Goal: Information Seeking & Learning: Learn about a topic

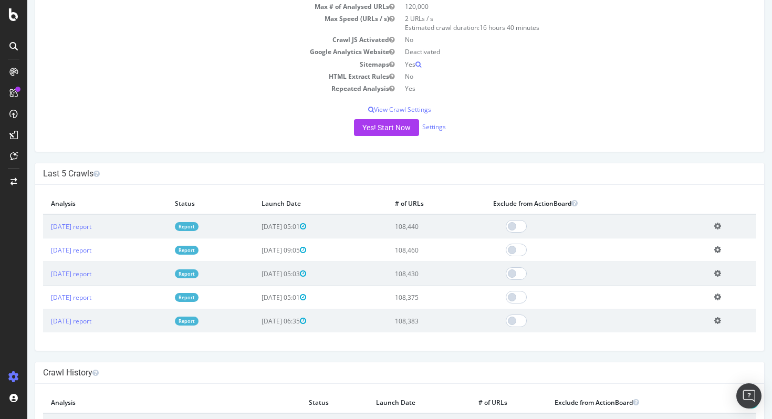
scroll to position [118, 0]
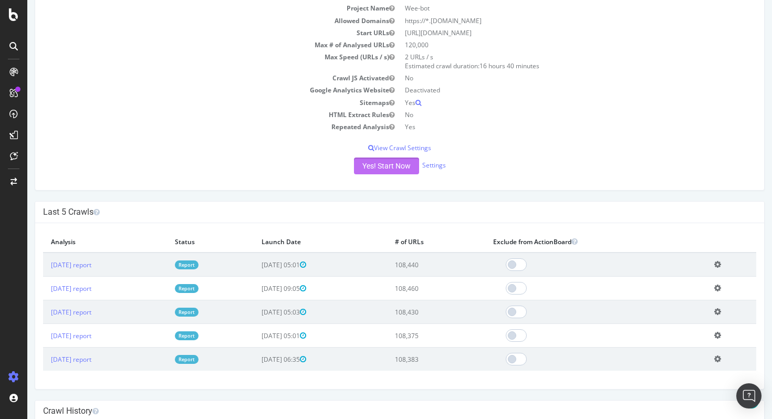
click at [374, 164] on button "Yes! Start Now" at bounding box center [386, 165] width 65 height 17
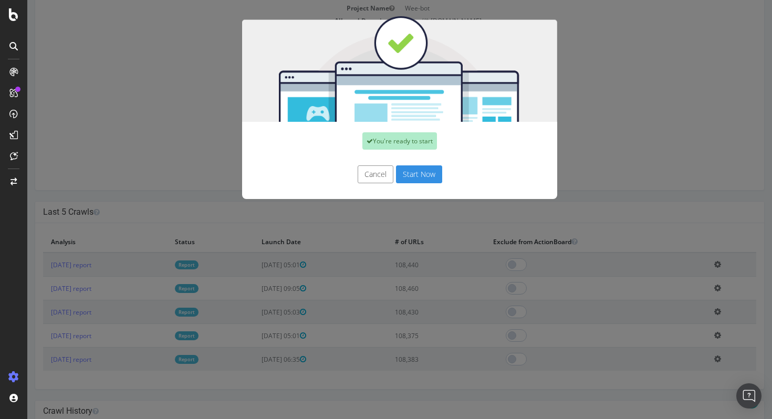
click at [414, 171] on button "Start Now" at bounding box center [419, 174] width 46 height 18
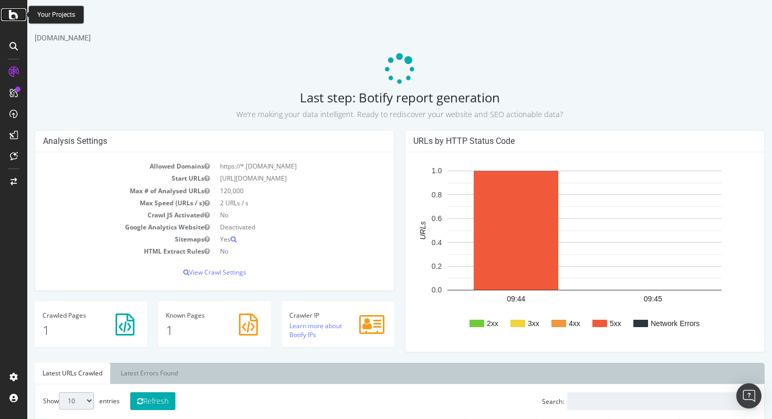
click at [17, 14] on icon at bounding box center [13, 14] width 9 height 13
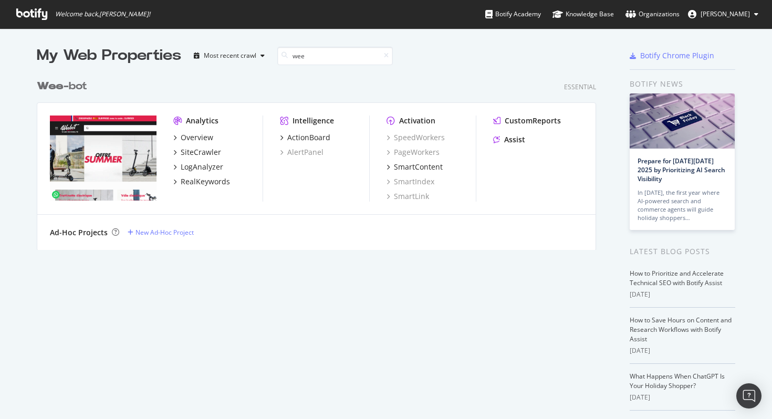
scroll to position [184, 567]
type input "wee"
click at [78, 86] on div "Wee -bot" at bounding box center [62, 86] width 50 height 15
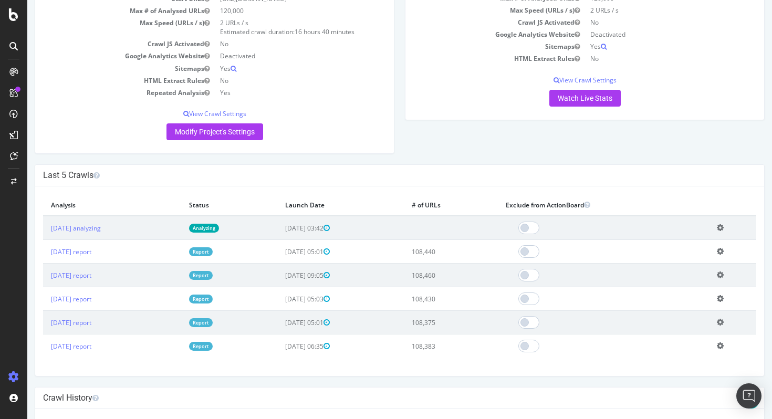
scroll to position [152, 0]
click at [90, 251] on link "[DATE] report" at bounding box center [71, 251] width 40 height 9
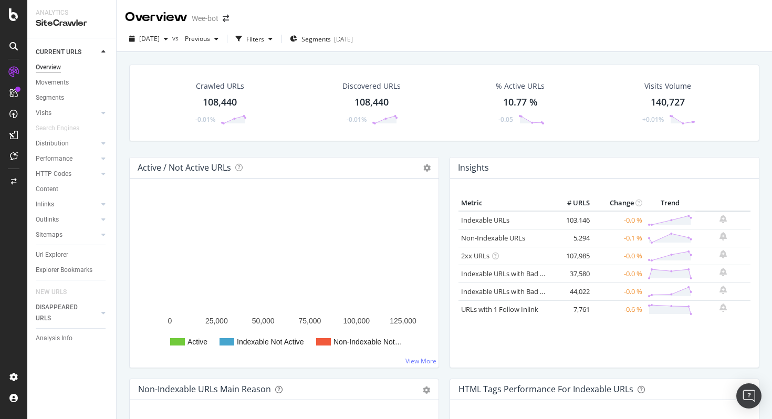
scroll to position [164, 0]
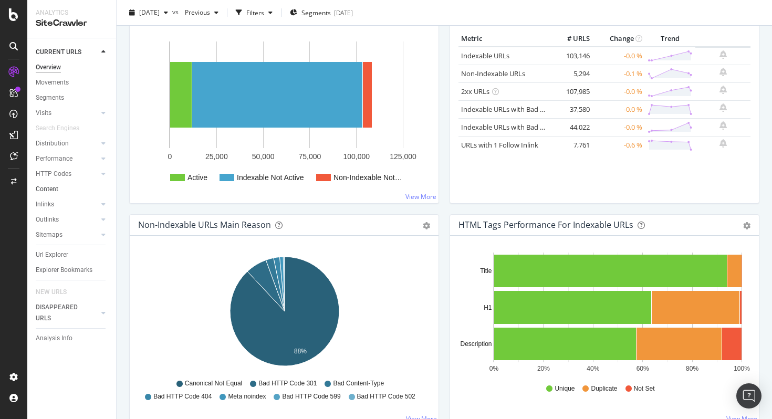
click at [60, 192] on link "Content" at bounding box center [72, 189] width 73 height 11
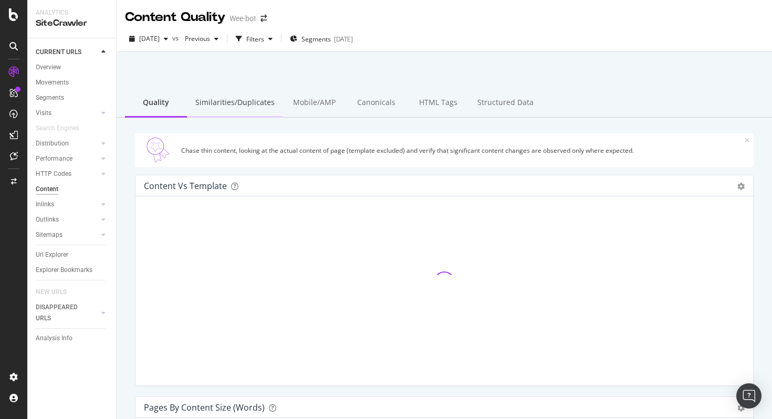
click at [237, 99] on div "Similarities/Duplicates" at bounding box center [235, 103] width 96 height 29
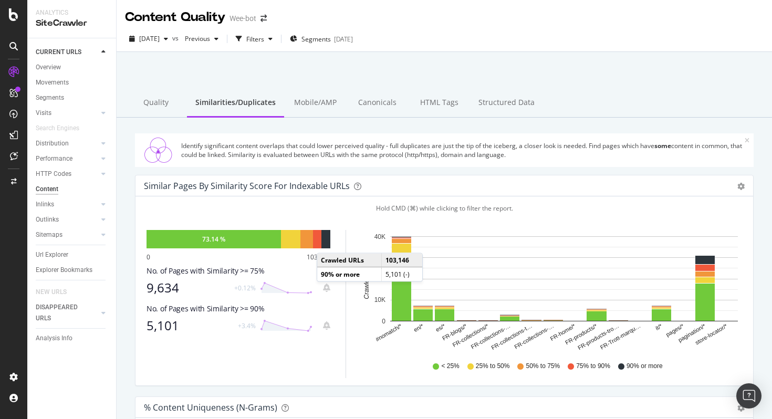
click at [326, 242] on div at bounding box center [325, 239] width 9 height 18
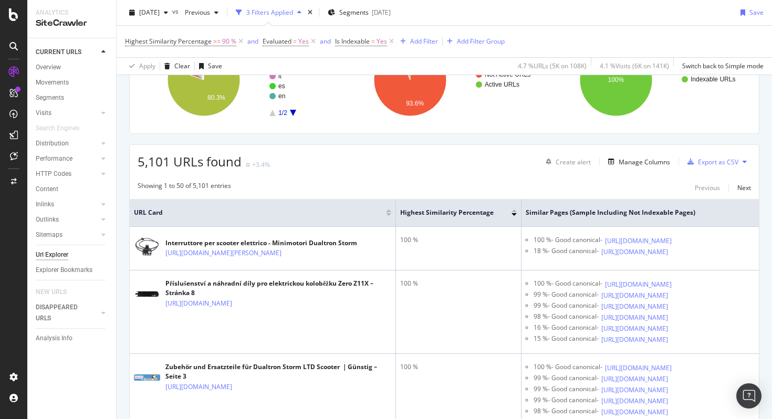
scroll to position [76, 0]
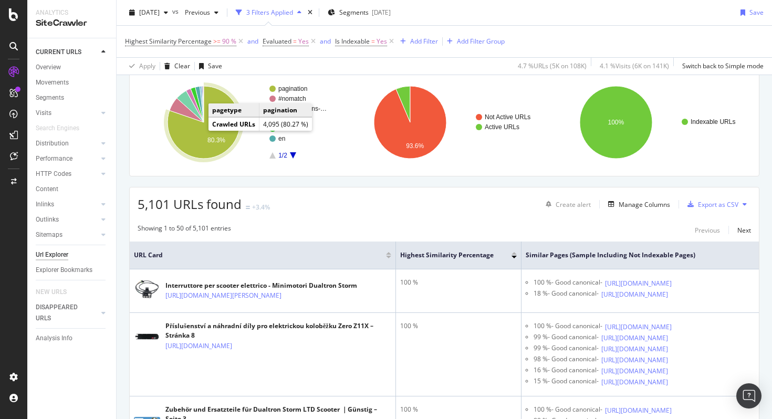
click at [207, 142] on text "80.3%" at bounding box center [216, 139] width 18 height 7
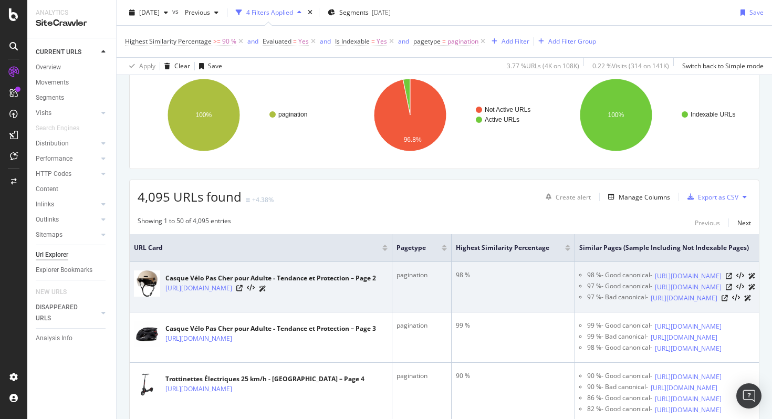
scroll to position [124, 0]
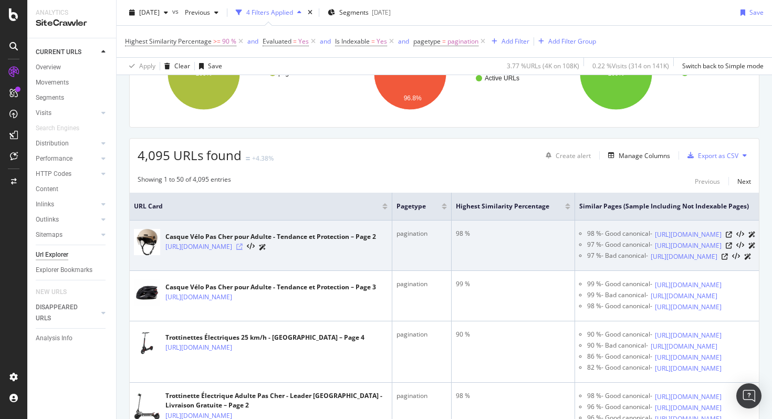
click at [242, 249] on icon at bounding box center [239, 247] width 6 height 6
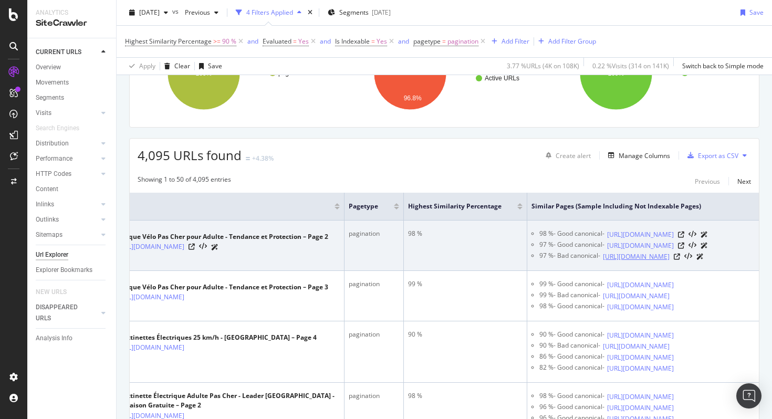
scroll to position [0, 78]
click at [684, 238] on icon at bounding box center [681, 234] width 6 height 6
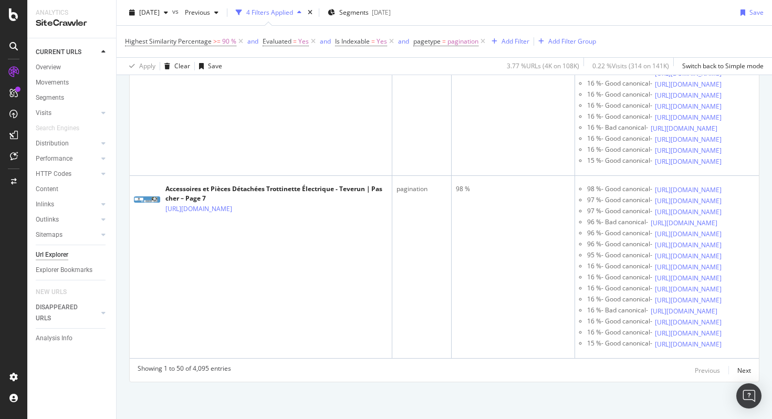
scroll to position [4358, 0]
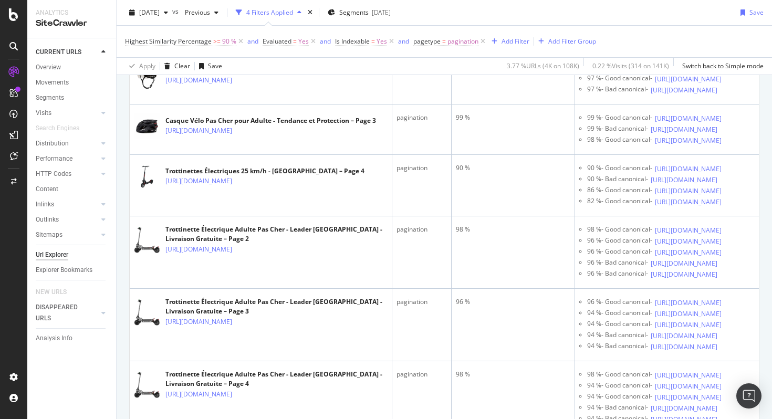
scroll to position [0, 0]
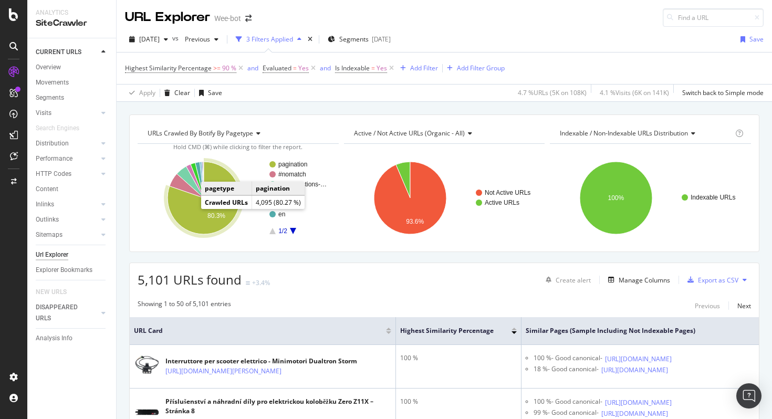
click at [193, 216] on icon "A chart." at bounding box center [203, 198] width 72 height 72
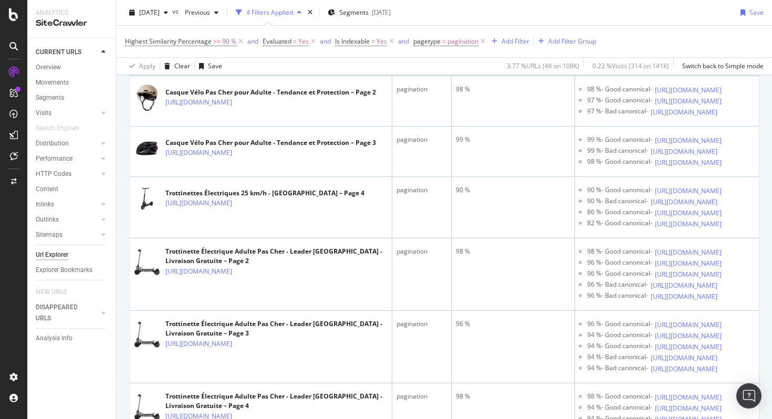
scroll to position [230, 0]
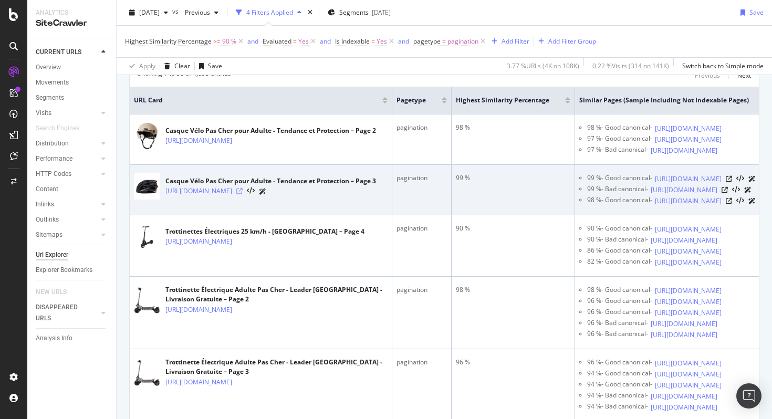
click at [242, 194] on icon at bounding box center [239, 191] width 6 height 6
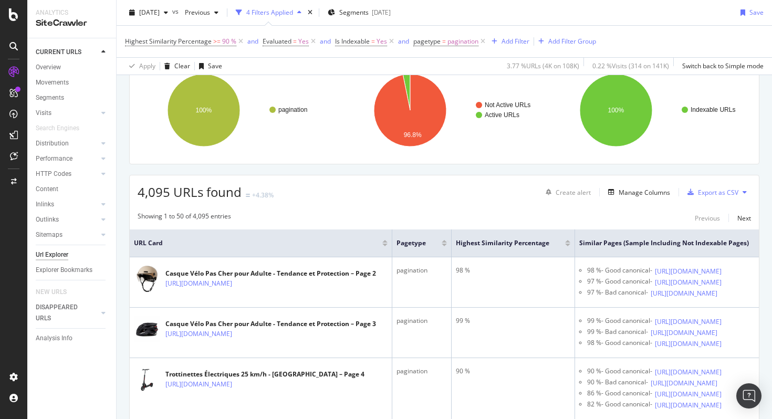
scroll to position [102, 0]
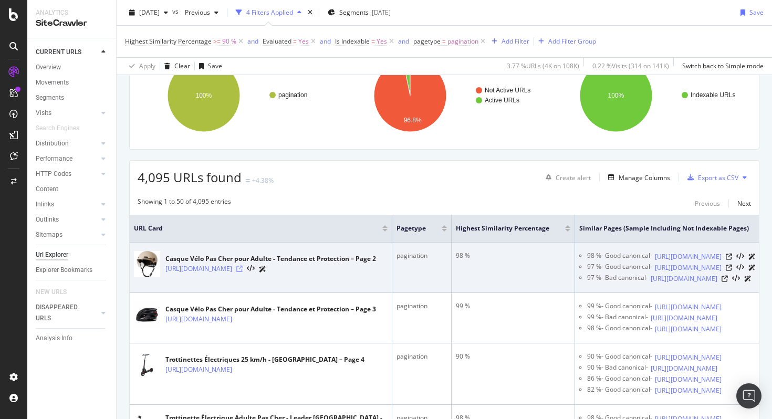
click at [242, 267] on icon at bounding box center [239, 269] width 6 height 6
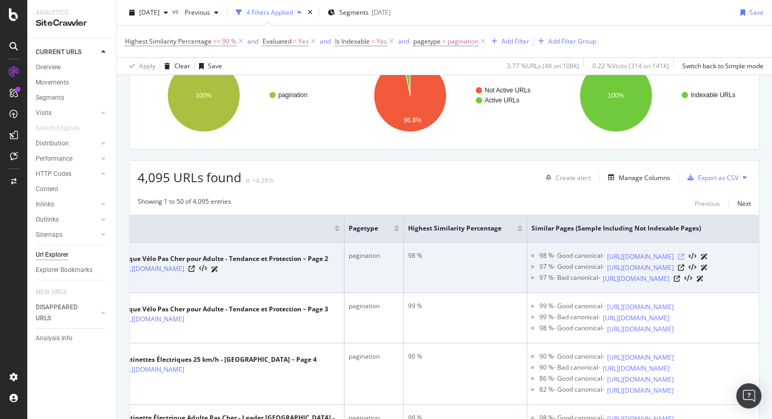
click at [684, 260] on icon at bounding box center [681, 257] width 6 height 6
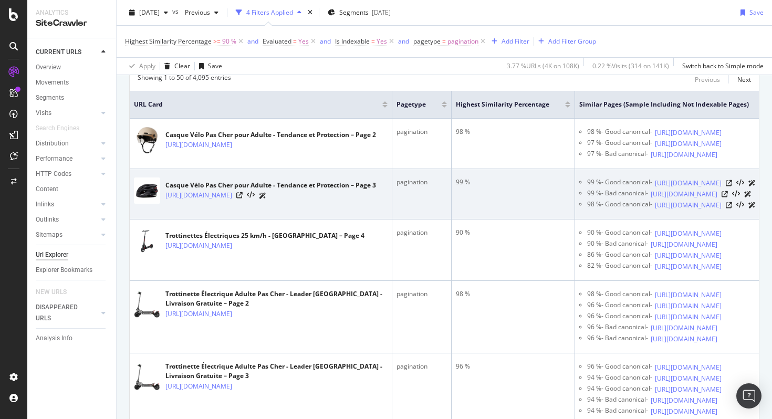
scroll to position [227, 0]
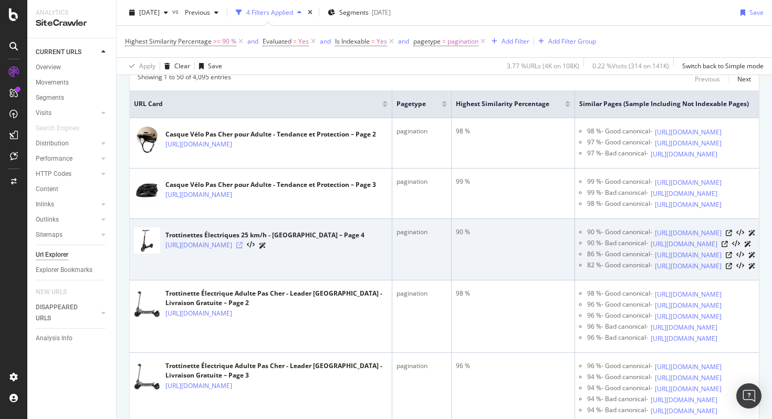
click at [242, 248] on icon at bounding box center [239, 245] width 6 height 6
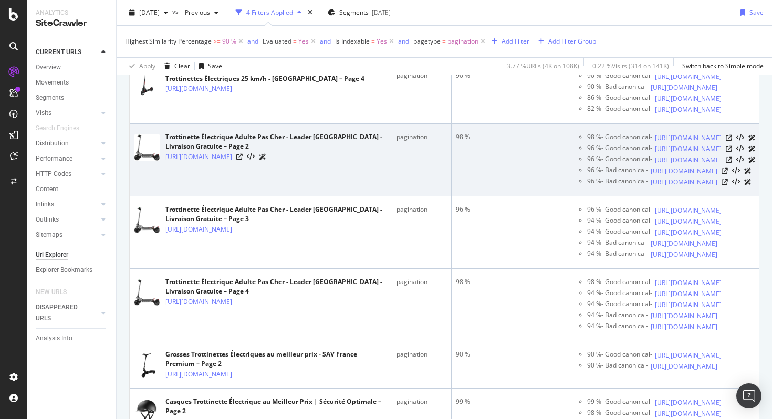
scroll to position [0, 78]
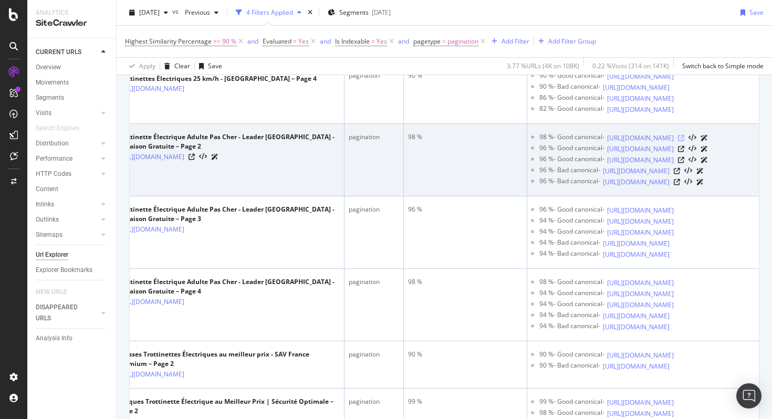
click at [684, 141] on icon at bounding box center [681, 138] width 6 height 6
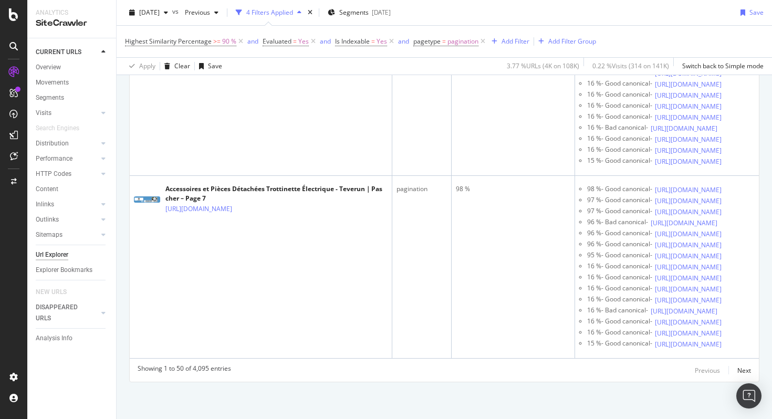
scroll to position [3887, 0]
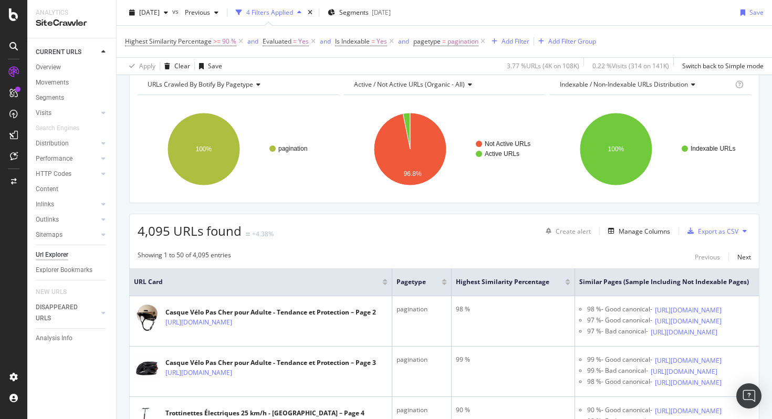
scroll to position [0, 0]
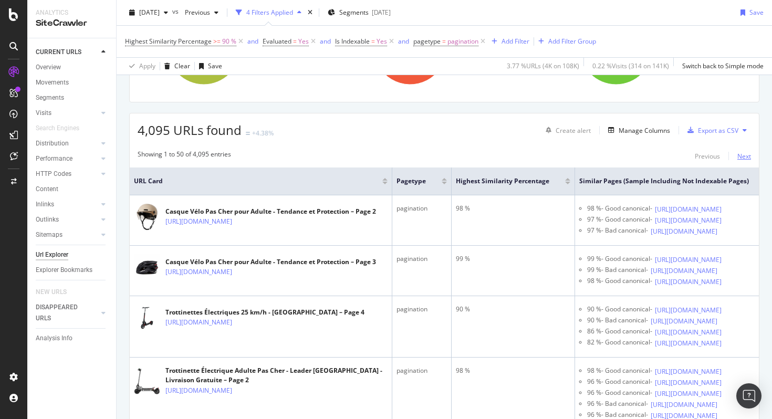
click at [748, 154] on div "Next" at bounding box center [744, 156] width 14 height 9
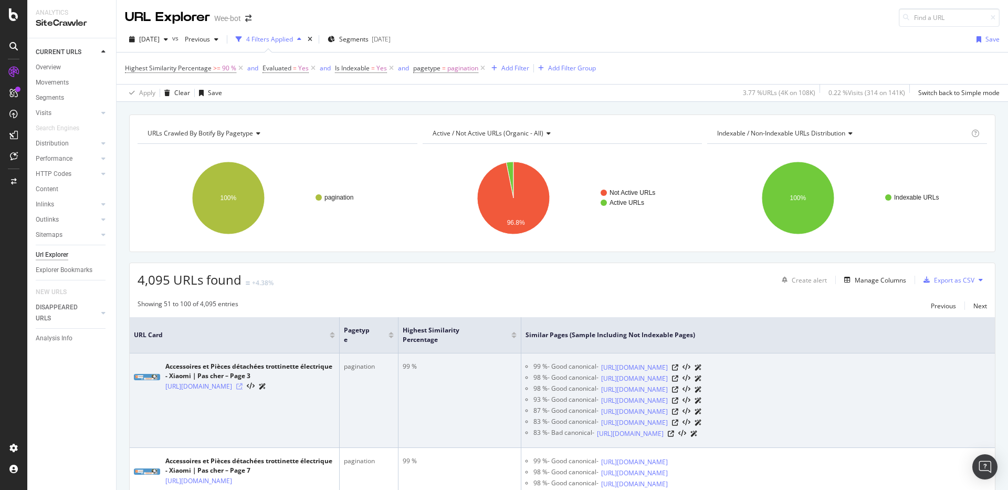
click at [242, 389] on icon at bounding box center [239, 386] width 6 height 6
